Goal: Information Seeking & Learning: Learn about a topic

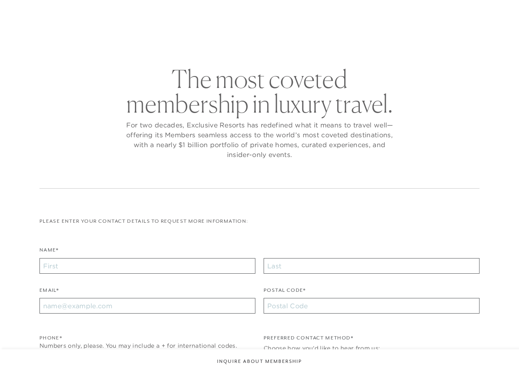
checkbox input "false"
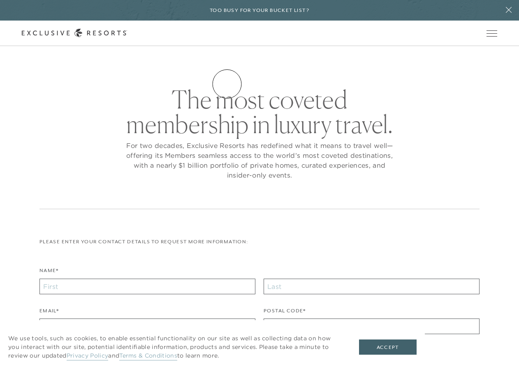
click at [0, 0] on link "How it works" at bounding box center [0, 0] width 0 height 0
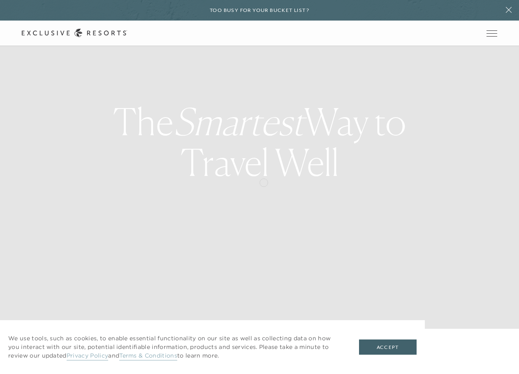
scroll to position [56, 0]
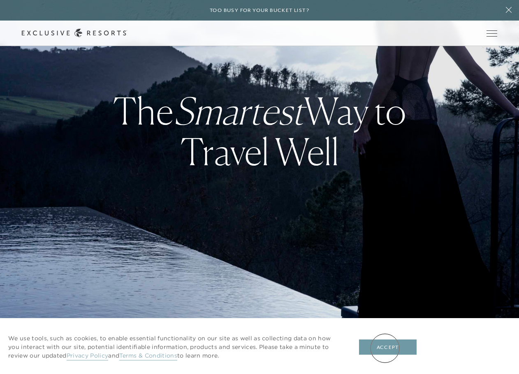
click at [385, 348] on button "Accept" at bounding box center [388, 347] width 58 height 16
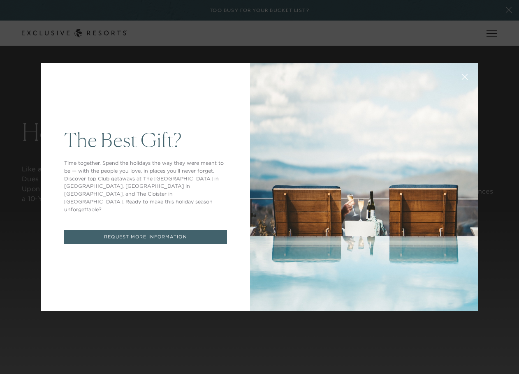
scroll to position [0, 0]
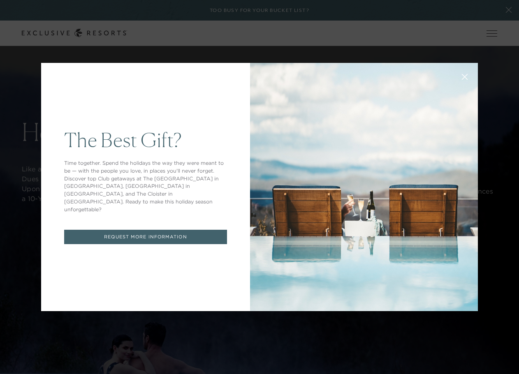
click at [463, 79] on icon at bounding box center [465, 77] width 6 height 6
